Goal: Task Accomplishment & Management: Manage account settings

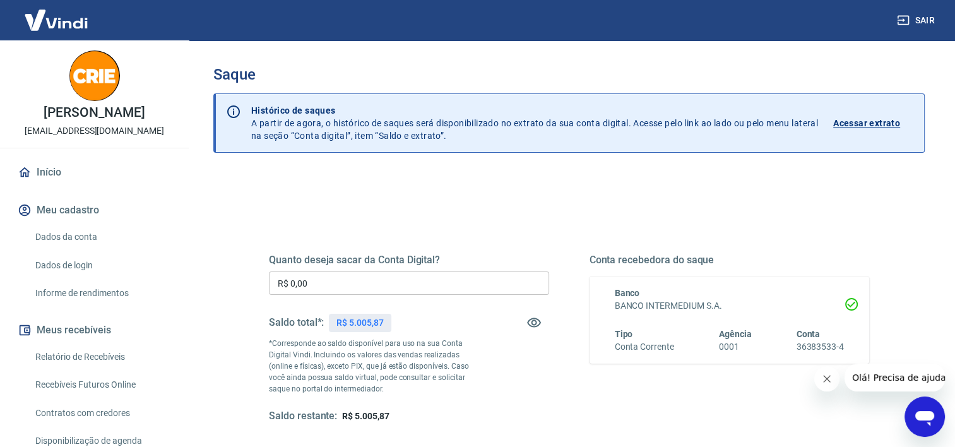
click at [373, 285] on input "R$ 0,00" at bounding box center [409, 282] width 280 height 23
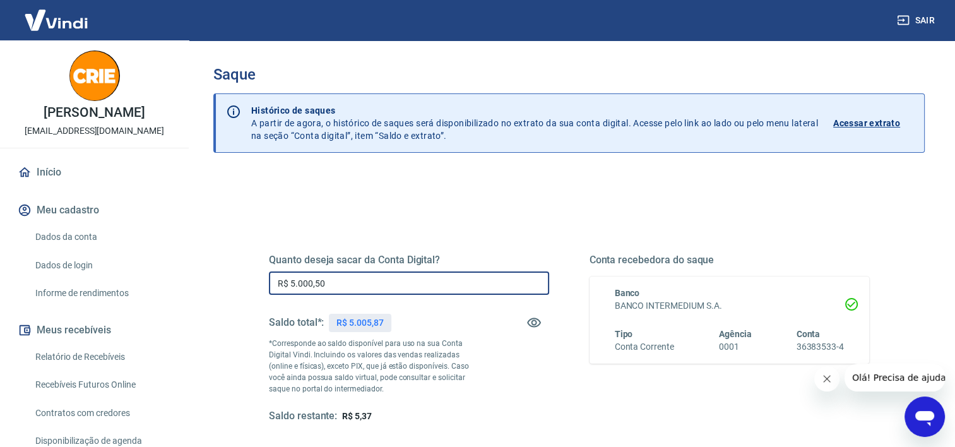
drag, startPoint x: 339, startPoint y: 279, endPoint x: 308, endPoint y: 286, distance: 31.6
click at [308, 286] on input "R$ 5.000,50" at bounding box center [409, 282] width 280 height 23
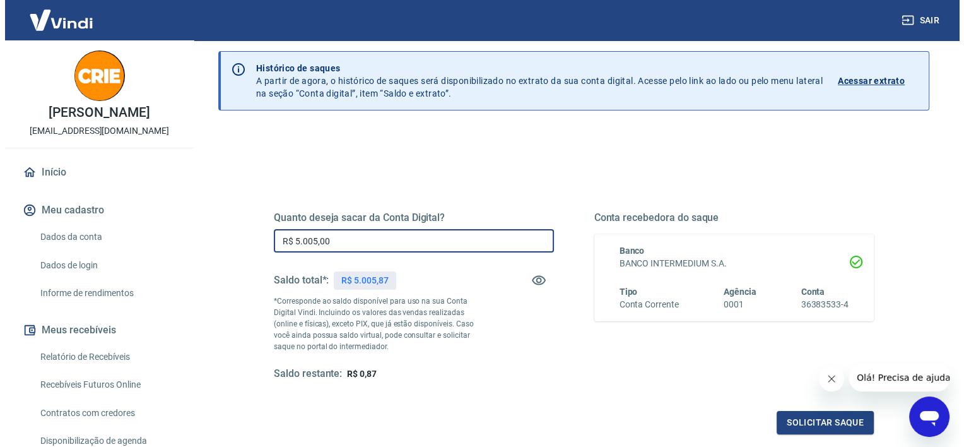
scroll to position [63, 0]
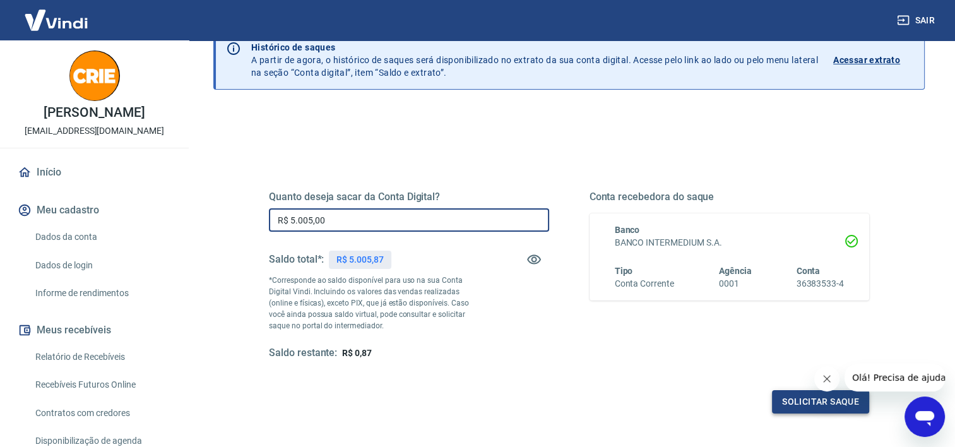
type input "R$ 5.005,00"
click at [812, 406] on button "Solicitar saque" at bounding box center [820, 401] width 97 height 23
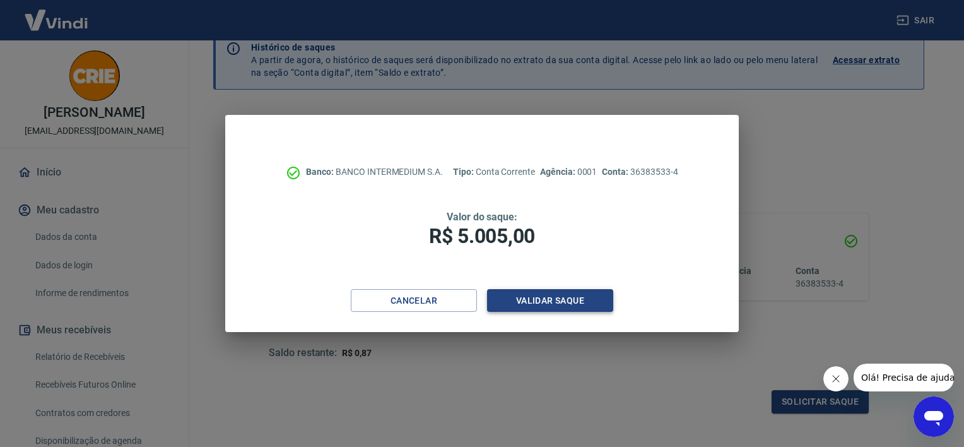
click at [568, 299] on button "Validar saque" at bounding box center [550, 300] width 126 height 23
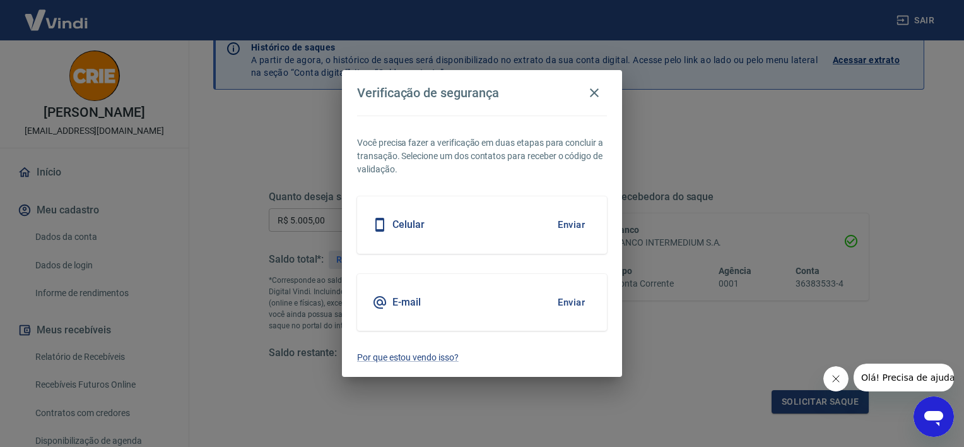
click at [572, 297] on button "Enviar" at bounding box center [571, 302] width 41 height 26
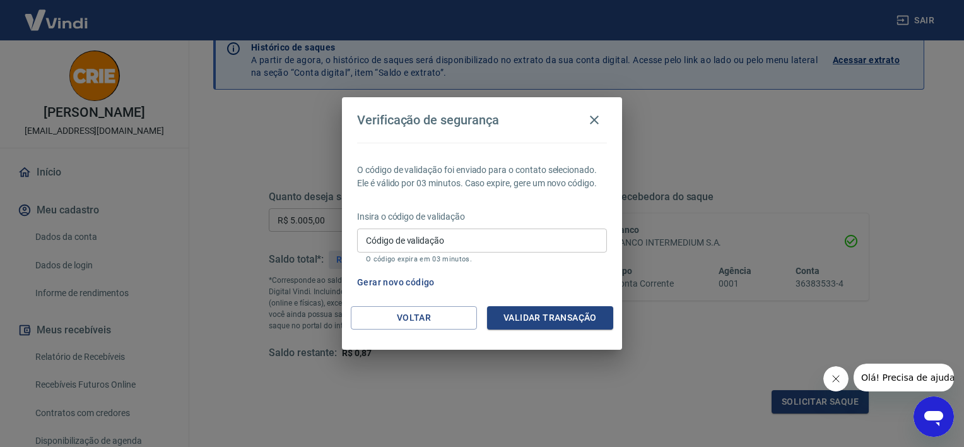
click at [469, 245] on input "Código de validação" at bounding box center [482, 239] width 250 height 23
paste input "903795"
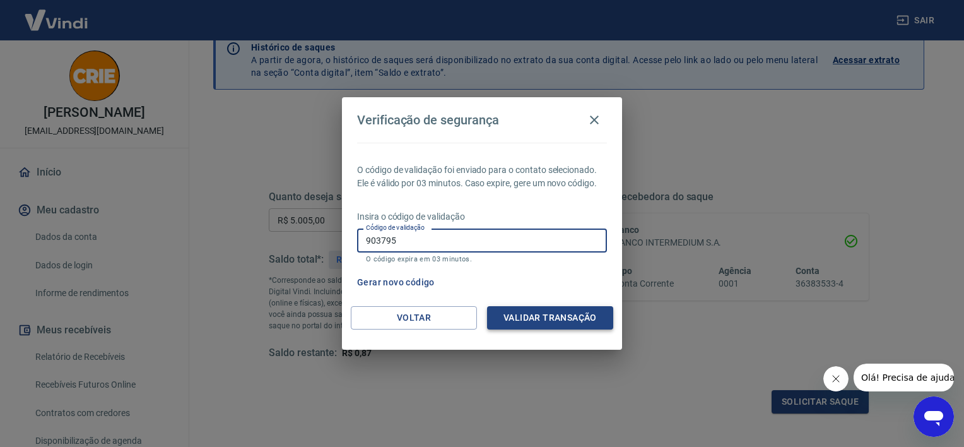
type input "903795"
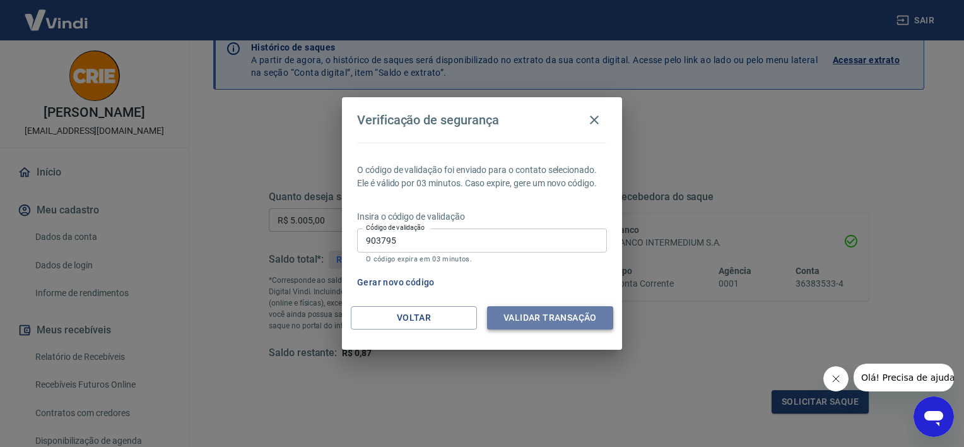
click at [564, 317] on button "Validar transação" at bounding box center [550, 317] width 126 height 23
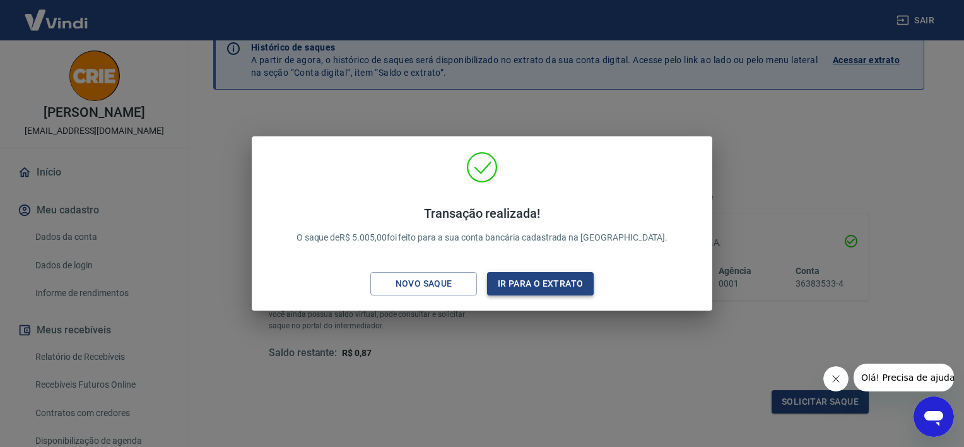
click at [538, 289] on button "Ir para o extrato" at bounding box center [540, 283] width 107 height 23
